Goal: Task Accomplishment & Management: Manage account settings

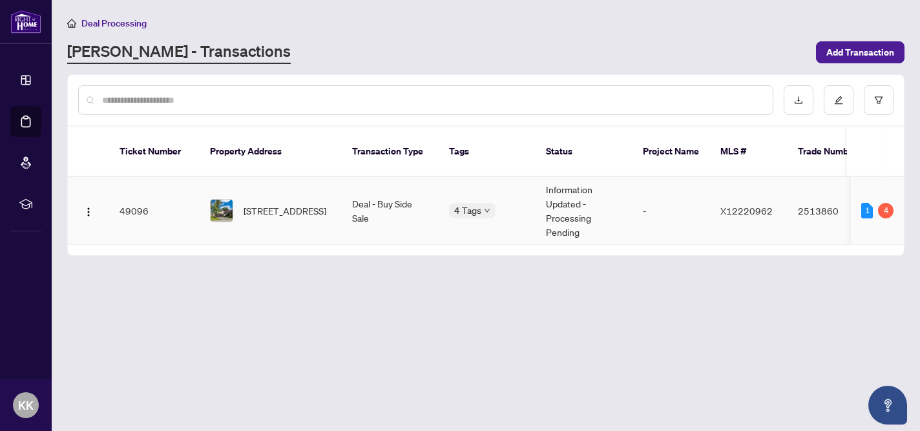
click at [360, 189] on td "Deal - Buy Side Sale" at bounding box center [390, 211] width 97 height 68
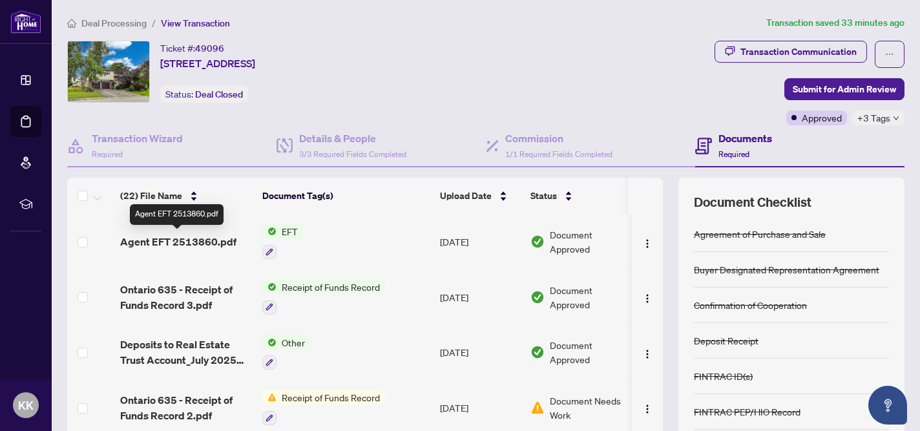
click at [185, 238] on span "Agent EFT 2513860.pdf" at bounding box center [178, 242] width 116 height 16
